Goal: Find specific page/section

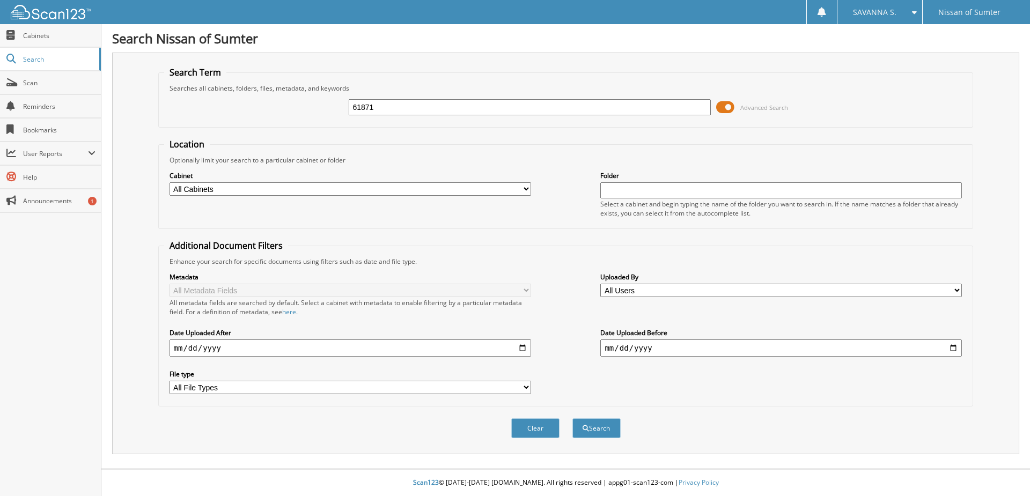
type input "61871"
click at [573, 419] on button "Search" at bounding box center [597, 429] width 48 height 20
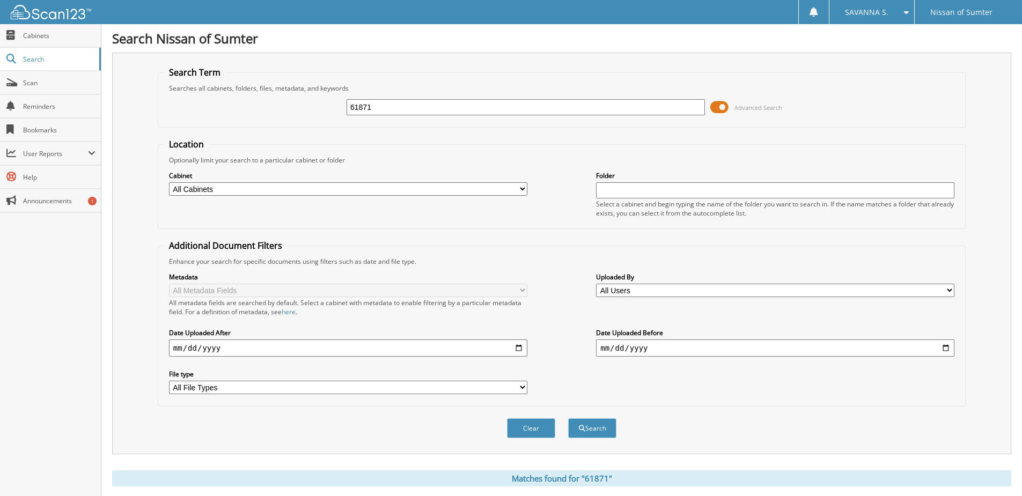
click at [400, 111] on input "61871" at bounding box center [526, 107] width 359 height 16
click at [40, 62] on span "Search" at bounding box center [58, 59] width 71 height 9
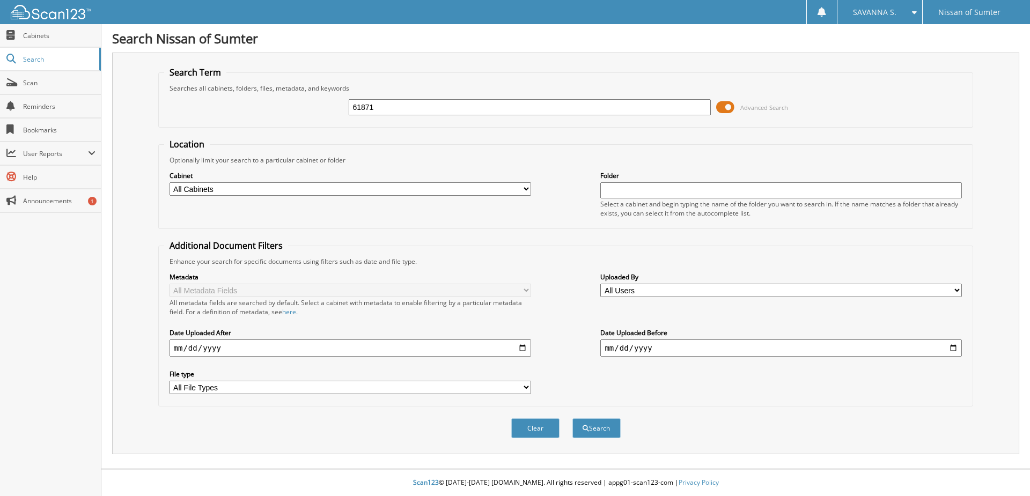
type input "61871"
click at [573, 419] on button "Search" at bounding box center [597, 429] width 48 height 20
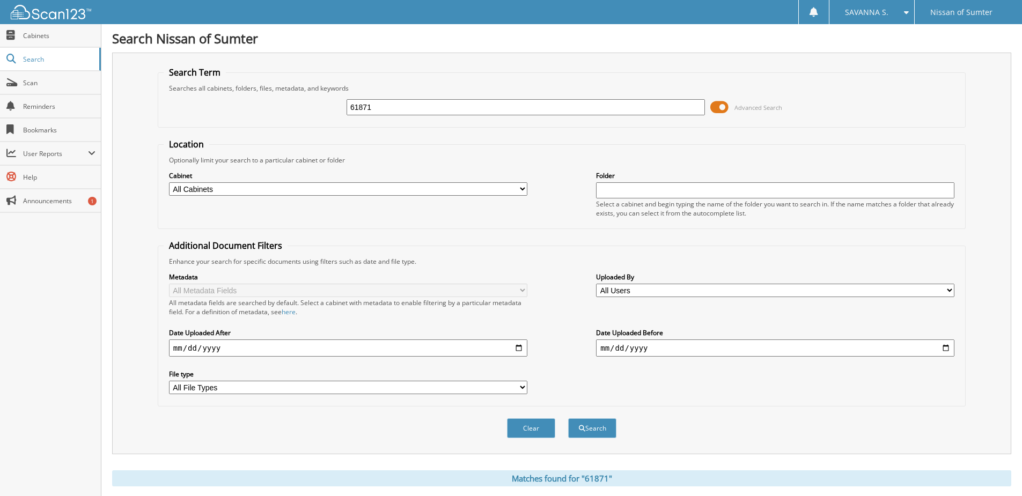
scroll to position [28, 0]
